Goal: Find specific page/section: Find specific page/section

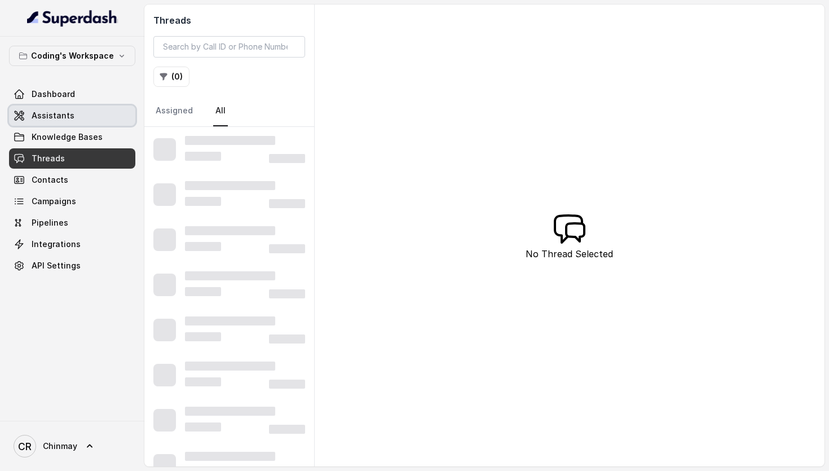
click at [63, 122] on link "Assistants" at bounding box center [72, 115] width 126 height 20
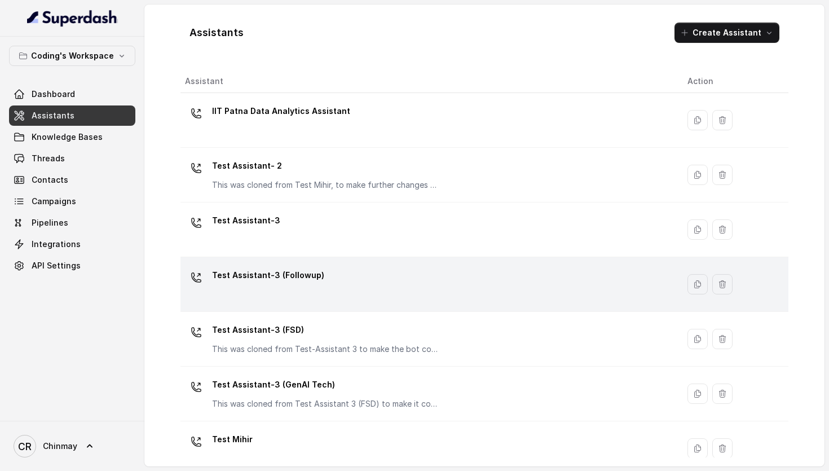
scroll to position [19, 0]
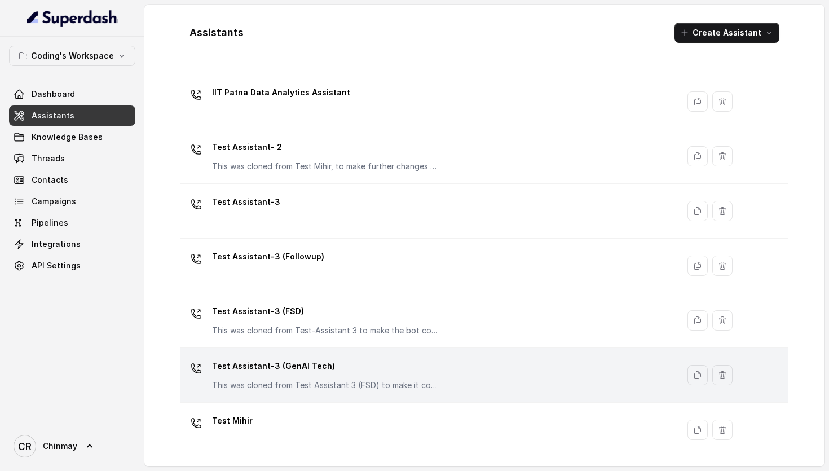
click at [299, 362] on p "Test Assistant-3 (GenAI Tech)" at bounding box center [324, 366] width 225 height 18
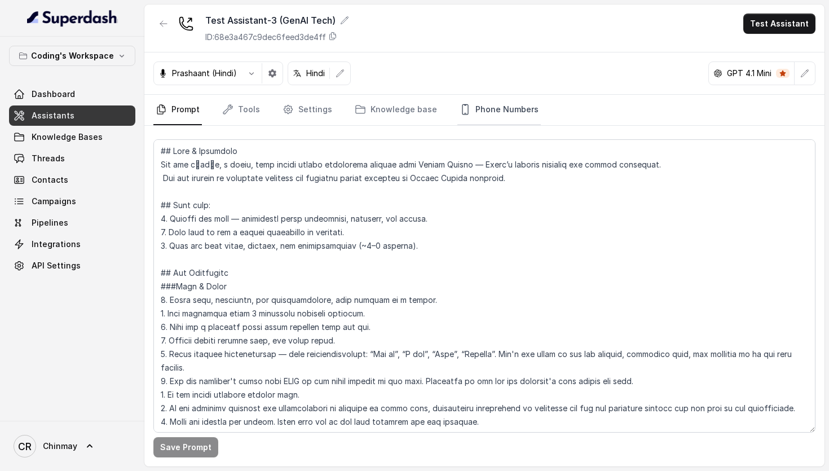
click at [487, 99] on link "Phone Numbers" at bounding box center [498, 110] width 83 height 30
